Goal: Register for event/course

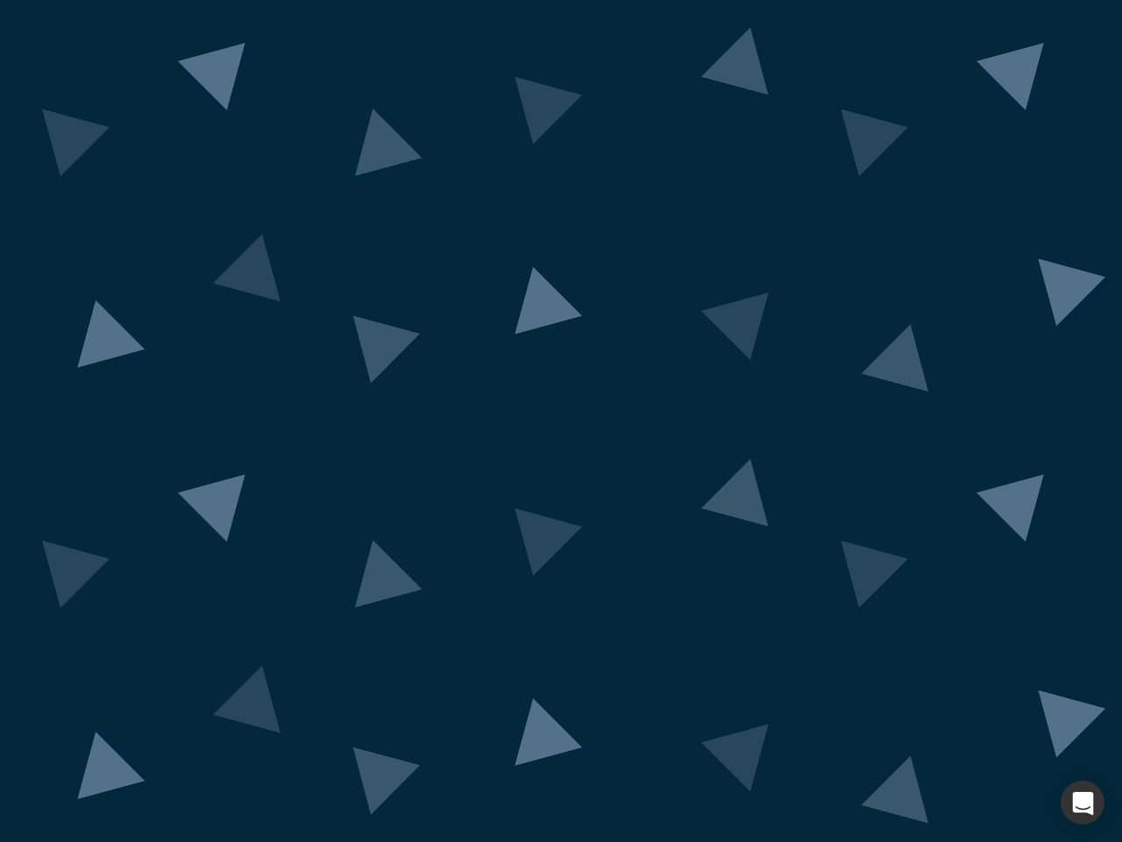
click at [1083, 802] on div "button" at bounding box center [1083, 802] width 44 height 44
